Goal: Transaction & Acquisition: Subscribe to service/newsletter

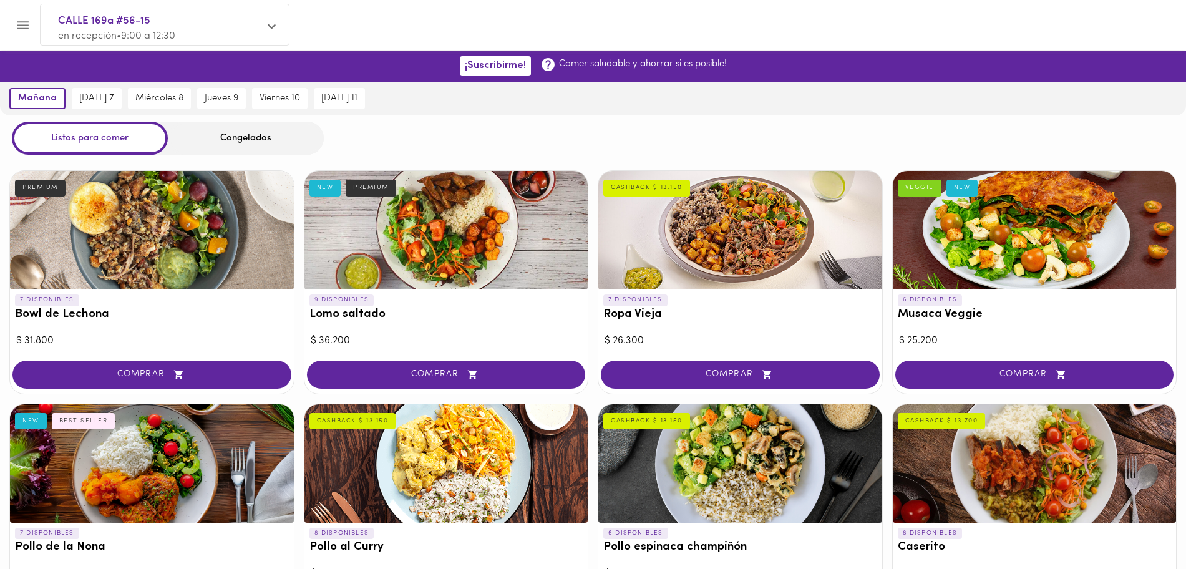
click at [134, 19] on span "CALLE 169a #56-15" at bounding box center [158, 21] width 201 height 16
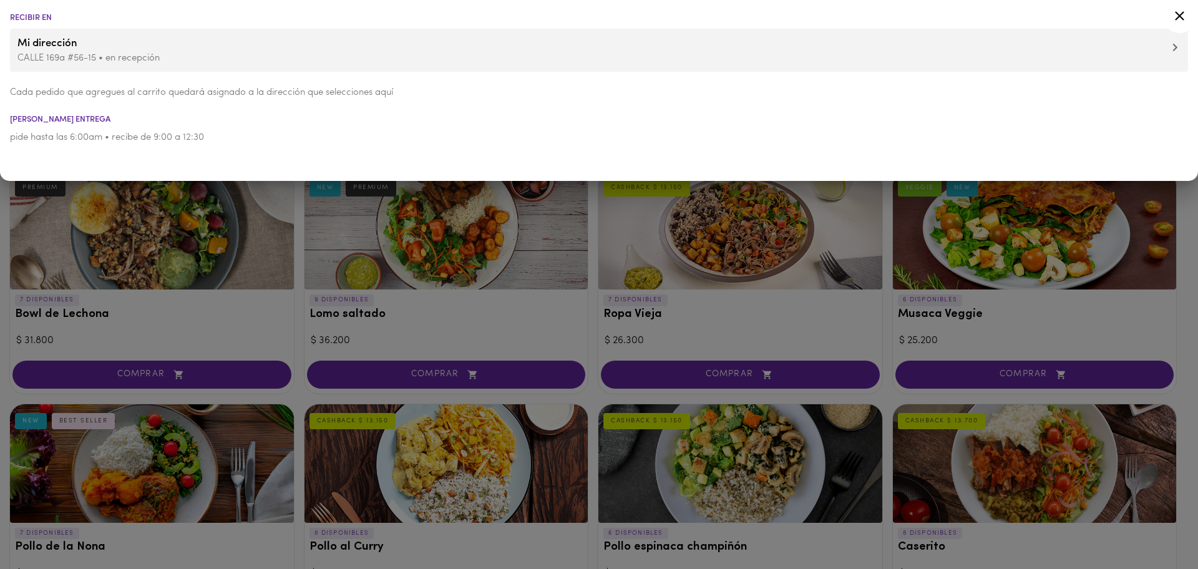
click at [1185, 326] on div at bounding box center [599, 284] width 1198 height 569
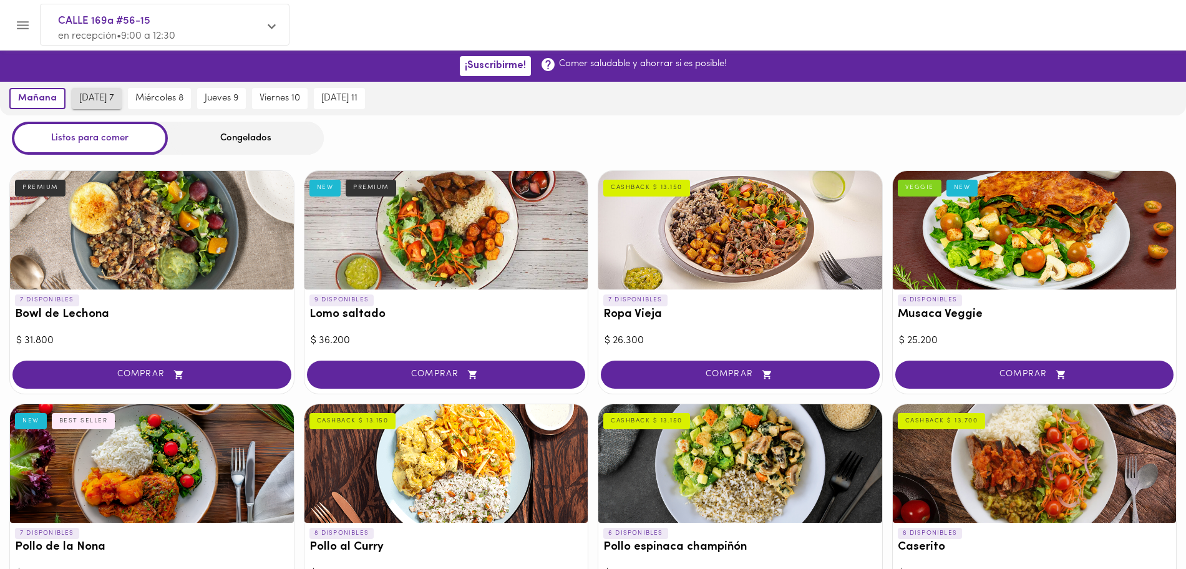
click at [94, 97] on span "[DATE] 7" at bounding box center [96, 98] width 35 height 11
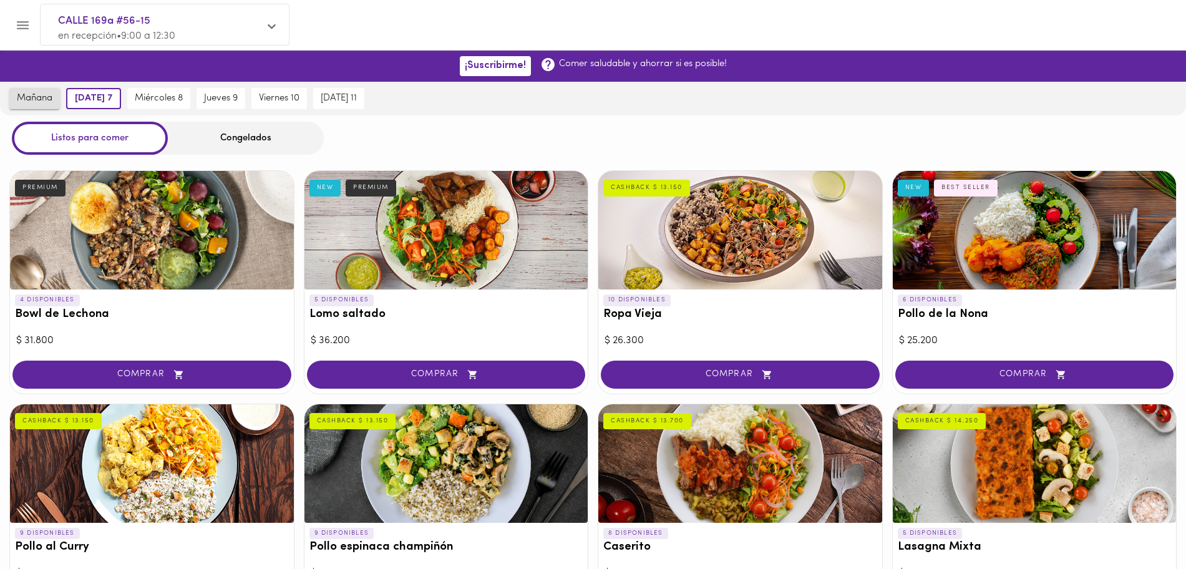
click at [47, 100] on span "mañana" at bounding box center [35, 98] width 36 height 11
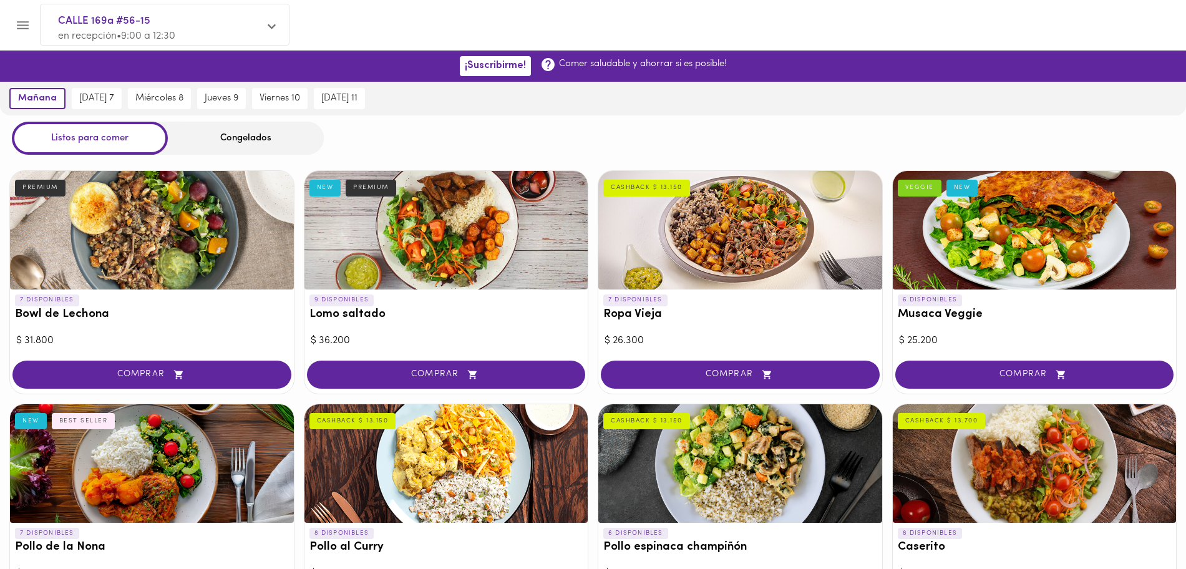
click at [30, 22] on icon "Menu" at bounding box center [23, 25] width 16 height 16
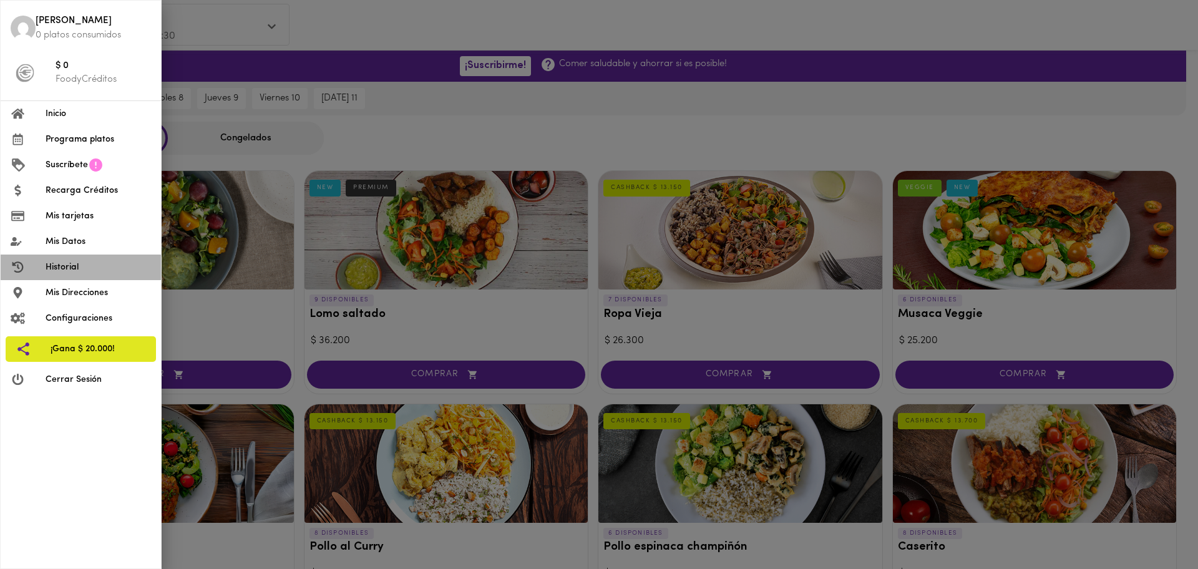
click at [74, 259] on li "Historial" at bounding box center [81, 267] width 160 height 26
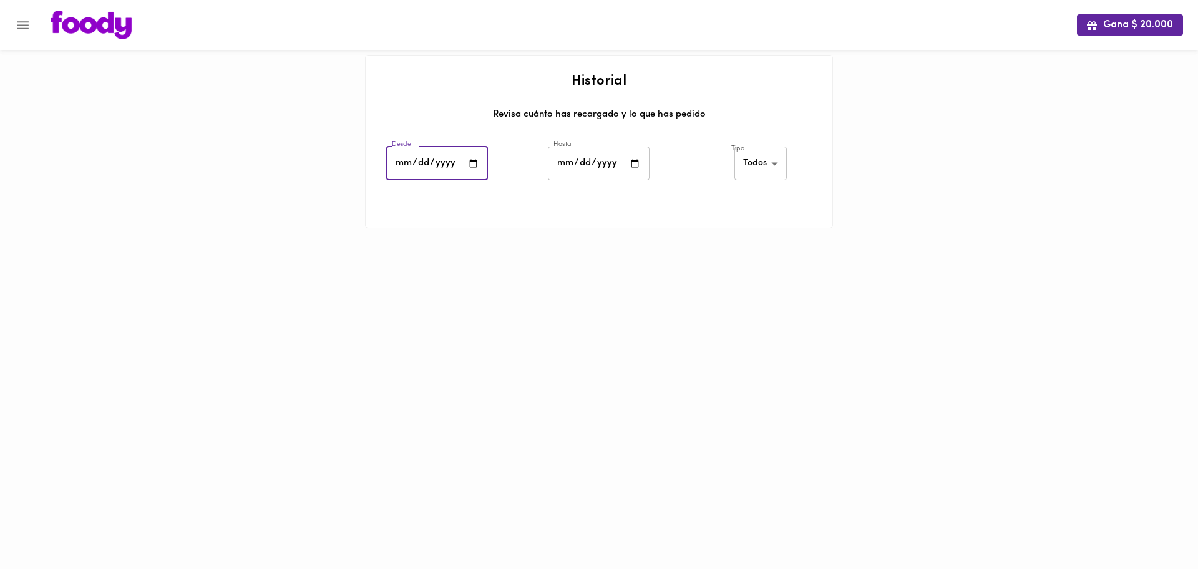
click at [481, 161] on input "date" at bounding box center [437, 164] width 102 height 34
click at [394, 161] on input "date" at bounding box center [437, 164] width 102 height 34
type input "[DATE]"
click at [586, 164] on input "date" at bounding box center [599, 164] width 102 height 34
click at [754, 162] on body "Gana $ 20.000 Historial Revisa cuánto has recargado y lo que has pedido Desde […" at bounding box center [599, 129] width 1198 height 259
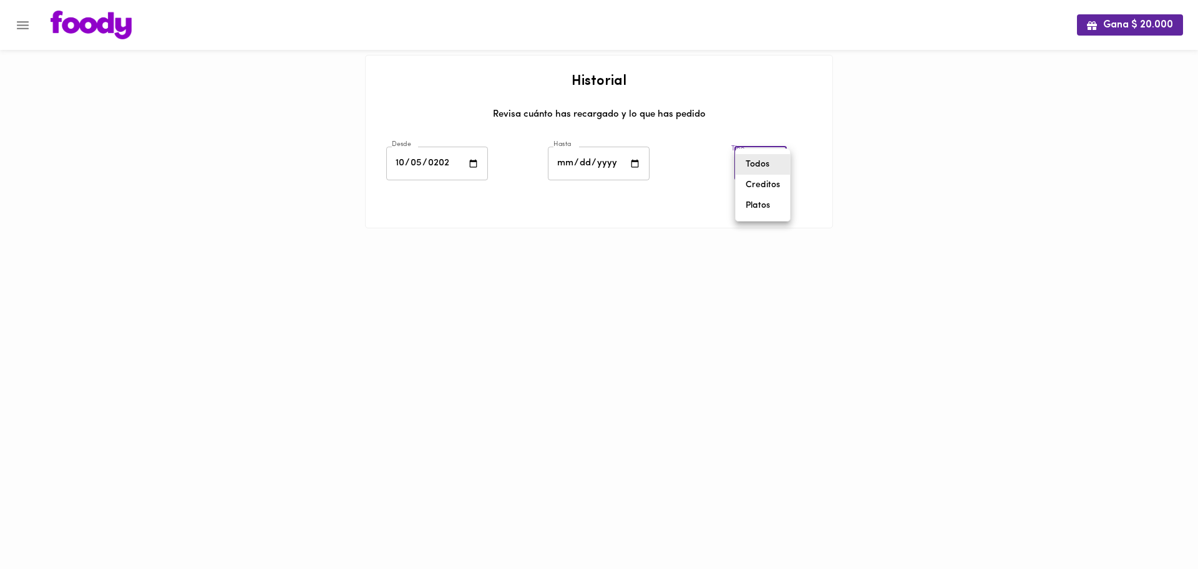
click at [764, 163] on li "Todos" at bounding box center [762, 164] width 54 height 21
click at [562, 172] on input "date" at bounding box center [599, 164] width 102 height 34
click at [563, 166] on input "date" at bounding box center [599, 164] width 102 height 34
type input "[DATE]"
click at [764, 230] on div at bounding box center [599, 243] width 468 height 31
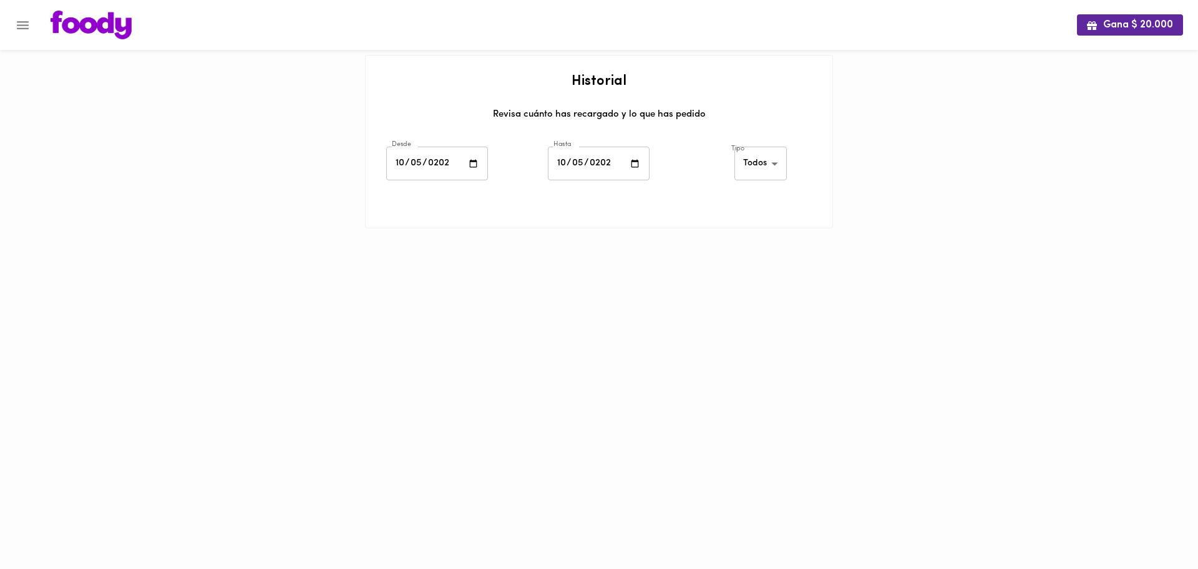
click at [758, 213] on div at bounding box center [599, 201] width 467 height 31
click at [760, 166] on body "Gana $ 20.000 Historial Revisa cuánto has recargado y lo que has pedido Desde […" at bounding box center [599, 129] width 1198 height 259
click at [755, 182] on li "Creditos" at bounding box center [762, 185] width 54 height 21
click at [758, 174] on body "Gana $ 20.000 Historial Revisa cuánto has recargado y lo que has pedido Desde […" at bounding box center [599, 129] width 1198 height 259
click at [763, 143] on li "Todos" at bounding box center [760, 143] width 61 height 21
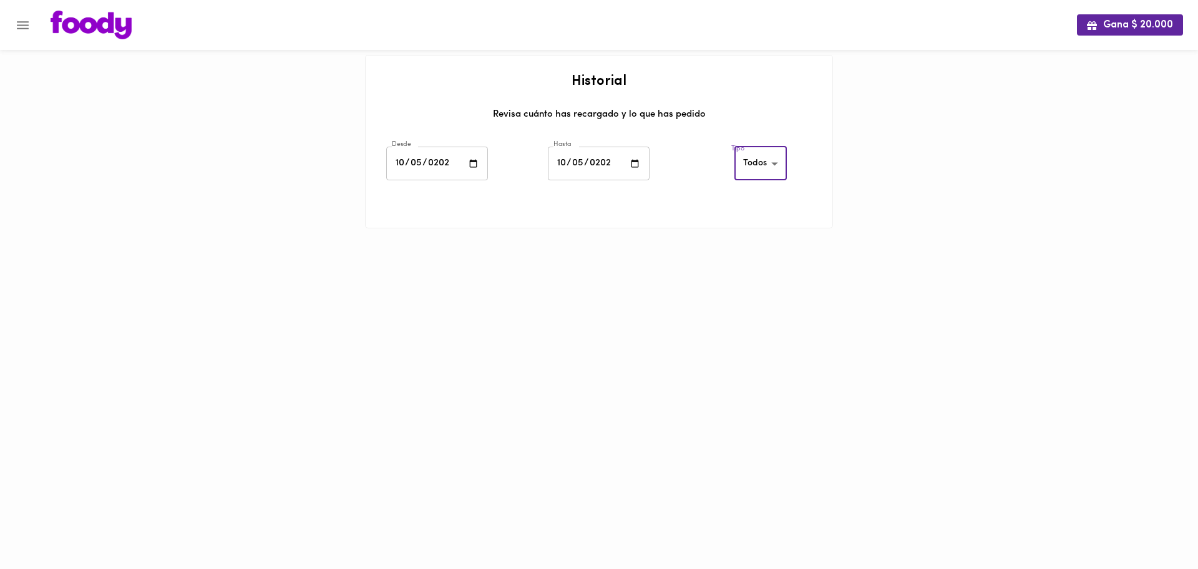
click at [742, 259] on html "Gana $ 20.000 Historial Revisa cuánto has recargado y lo que has pedido Desde […" at bounding box center [599, 129] width 1198 height 259
click at [760, 158] on body "Gana $ 20.000 Historial Revisa cuánto has recargado y lo que has pedido Desde […" at bounding box center [599, 129] width 1198 height 259
click at [765, 210] on li "Platos" at bounding box center [762, 205] width 54 height 21
click at [772, 170] on body "Gana $ 20.000 Historial Revisa cuánto has recargado y lo que has pedido Desde […" at bounding box center [599, 129] width 1198 height 259
click at [768, 145] on li "Creditos" at bounding box center [762, 143] width 54 height 21
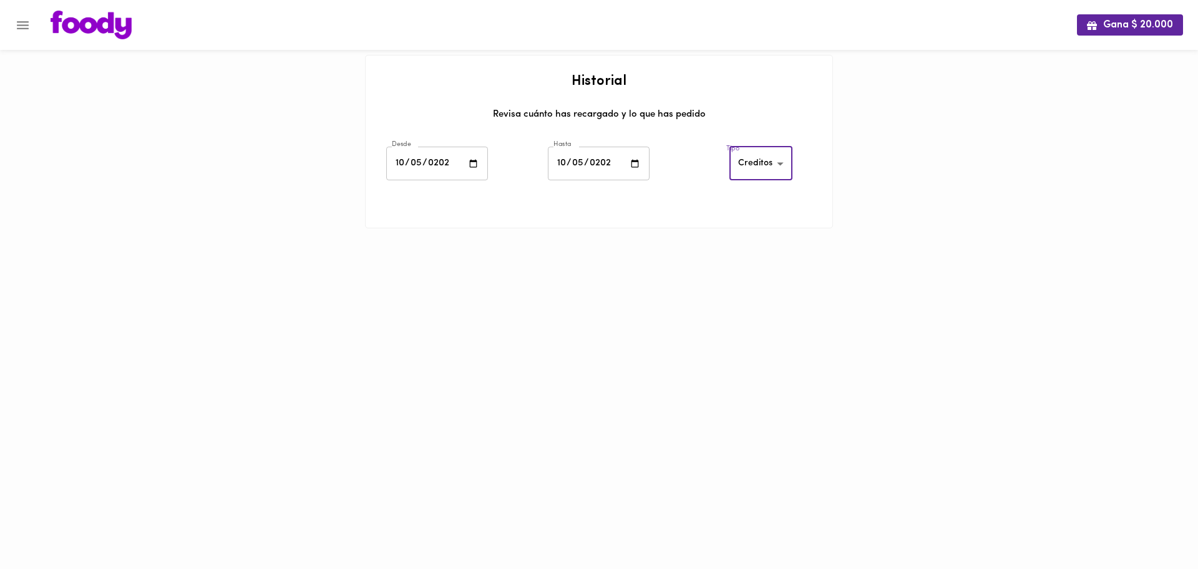
click at [764, 162] on body "Gana $ 20.000 Historial Revisa cuánto has recargado y lo que has pedido Desde […" at bounding box center [599, 129] width 1198 height 259
click at [765, 144] on li "Todos" at bounding box center [760, 143] width 61 height 21
type input "all"
click at [774, 253] on div at bounding box center [599, 243] width 468 height 31
click at [115, 24] on img at bounding box center [91, 25] width 81 height 29
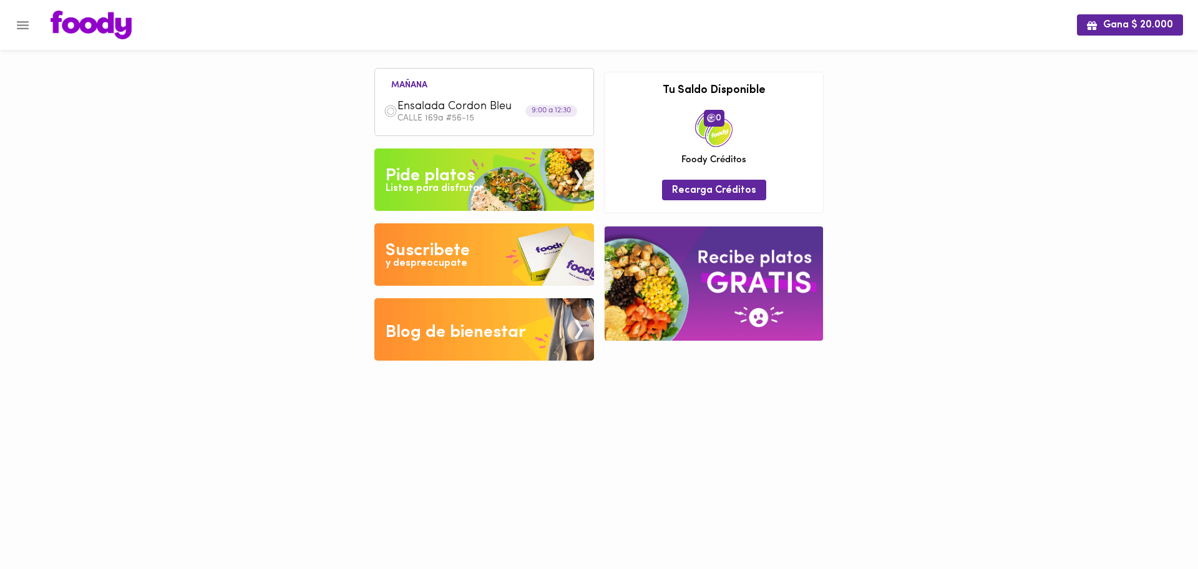
click at [486, 105] on span "Ensalada Cordon Bleu" at bounding box center [468, 107] width 143 height 14
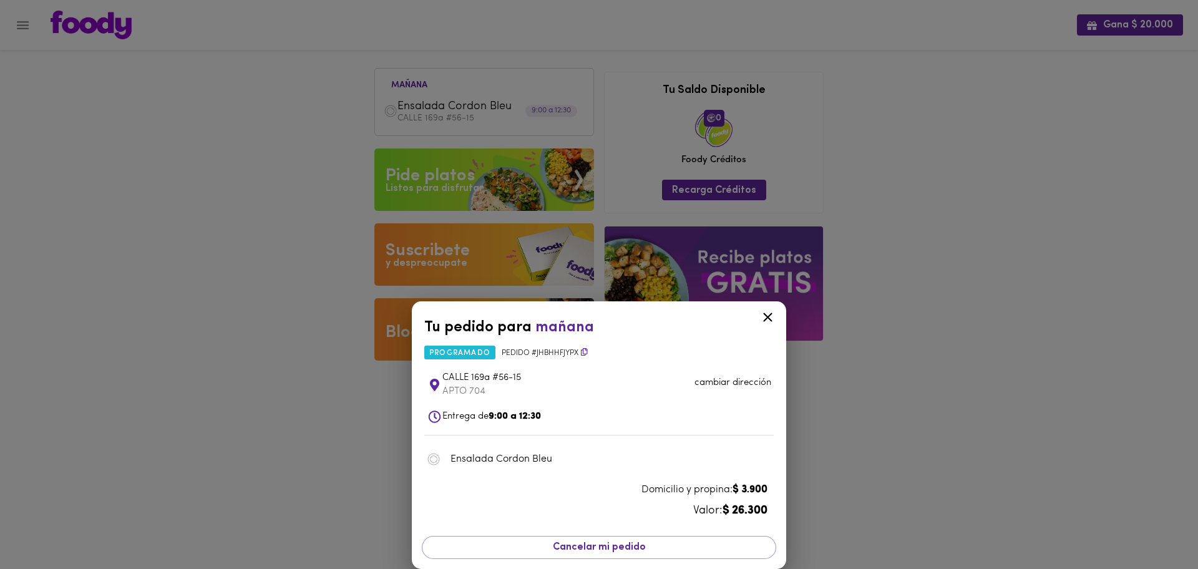
click at [762, 314] on icon at bounding box center [768, 317] width 16 height 16
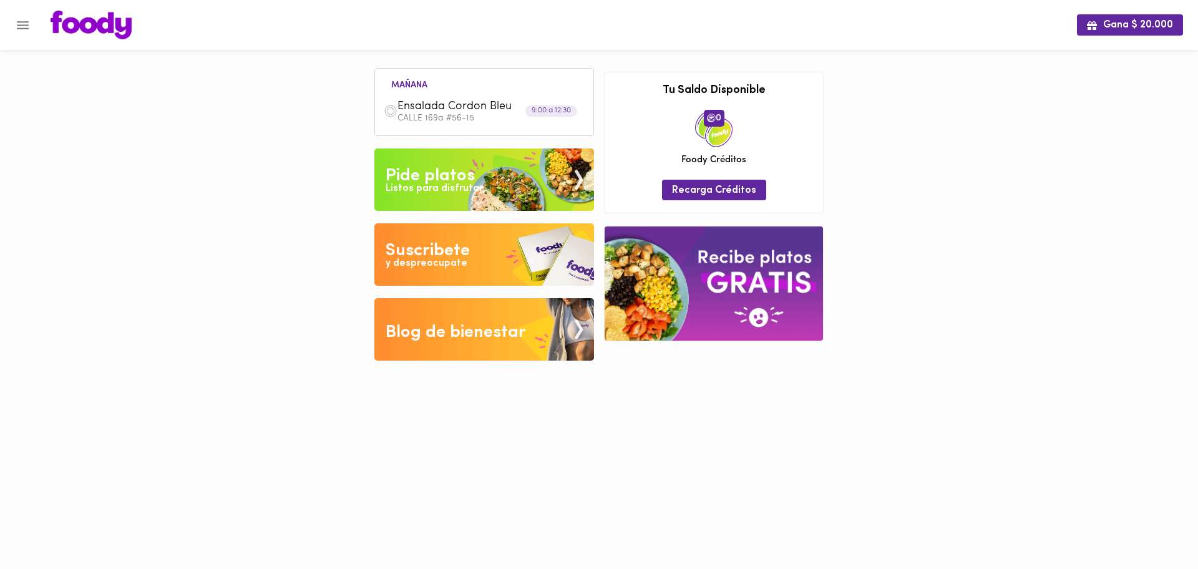
click at [727, 298] on img at bounding box center [713, 283] width 218 height 114
click at [569, 265] on img at bounding box center [484, 254] width 220 height 62
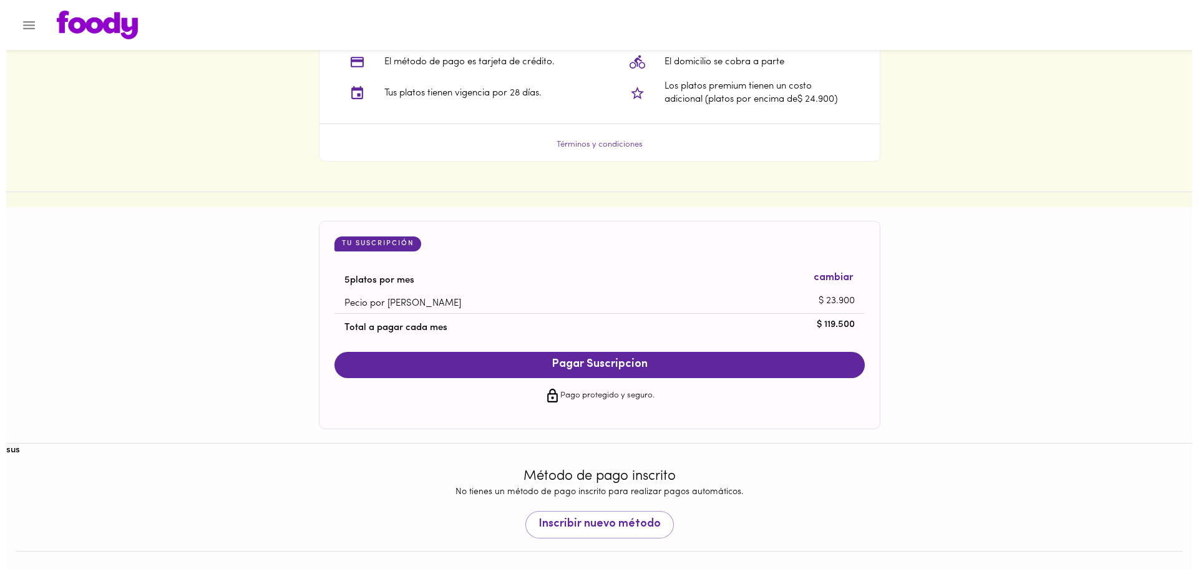
scroll to position [1077, 0]
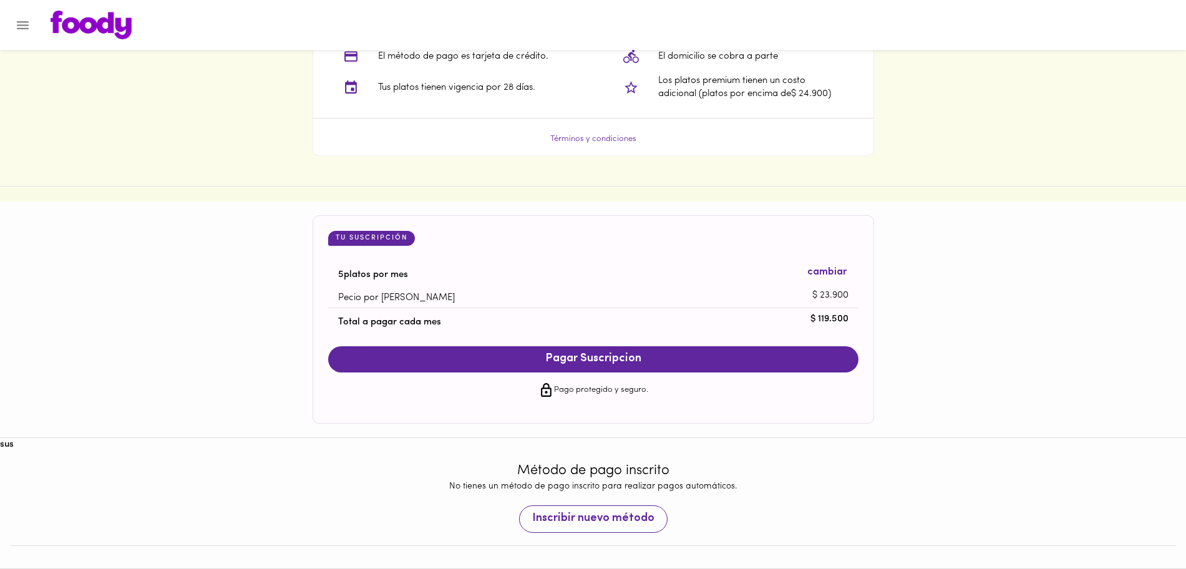
click at [619, 525] on span "Inscribir nuevo método" at bounding box center [593, 519] width 122 height 14
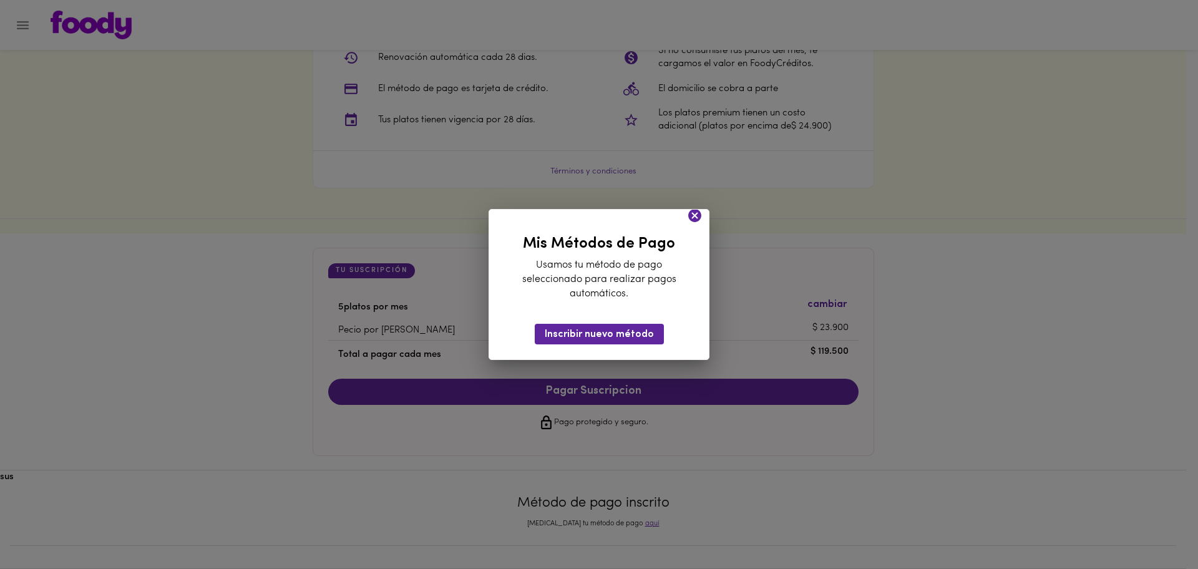
scroll to position [1045, 0]
click at [693, 215] on icon at bounding box center [694, 215] width 13 height 13
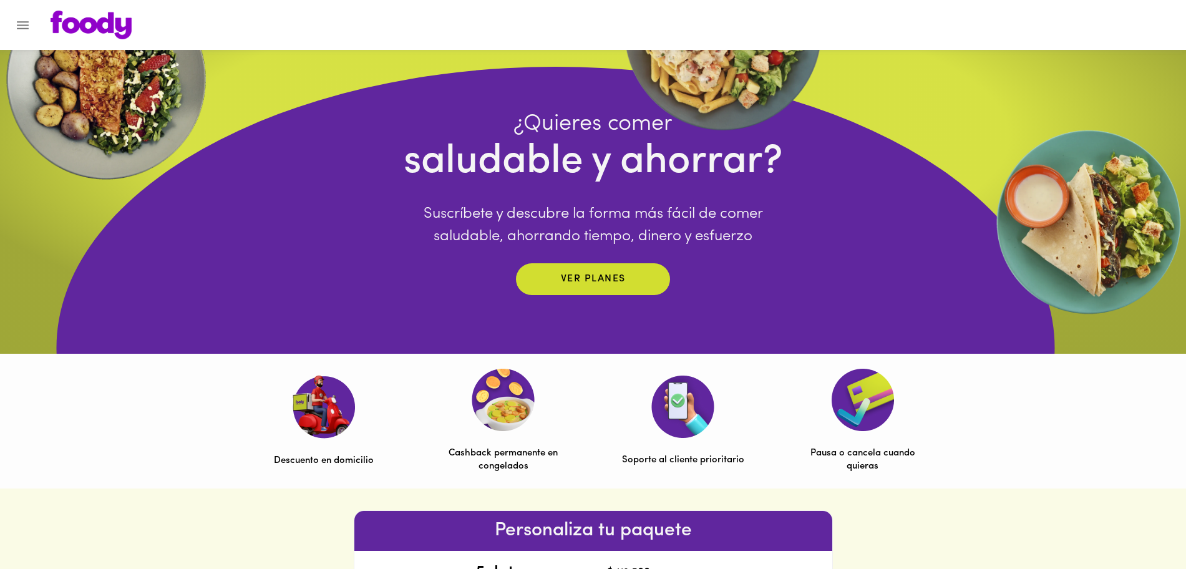
scroll to position [0, 0]
